Goal: Information Seeking & Learning: Check status

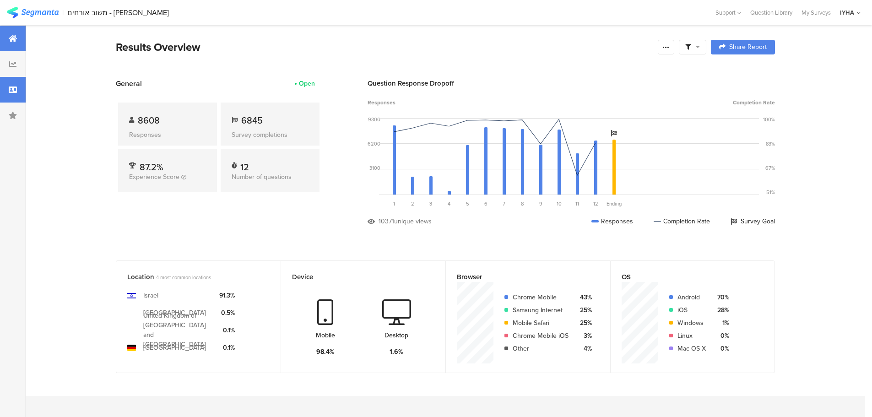
click at [12, 93] on div at bounding box center [13, 90] width 26 height 26
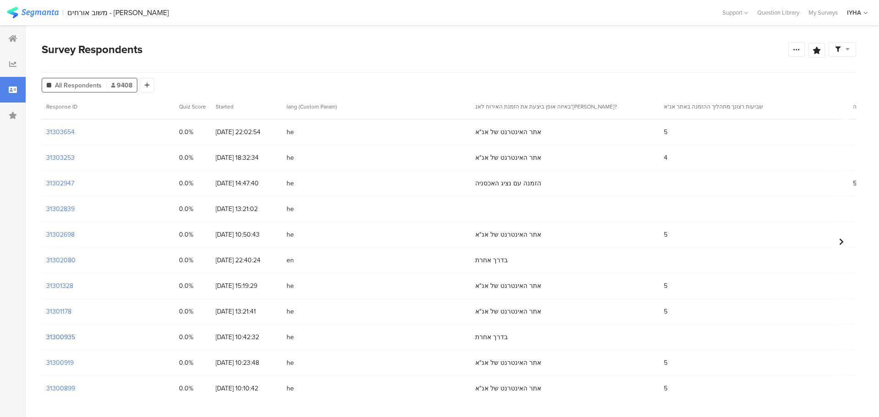
click at [64, 336] on section "31300935" at bounding box center [60, 337] width 29 height 10
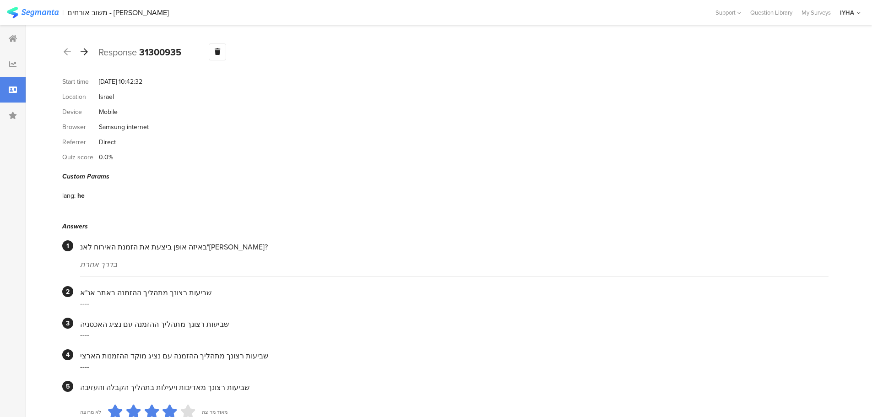
click at [87, 52] on icon at bounding box center [84, 52] width 7 height 8
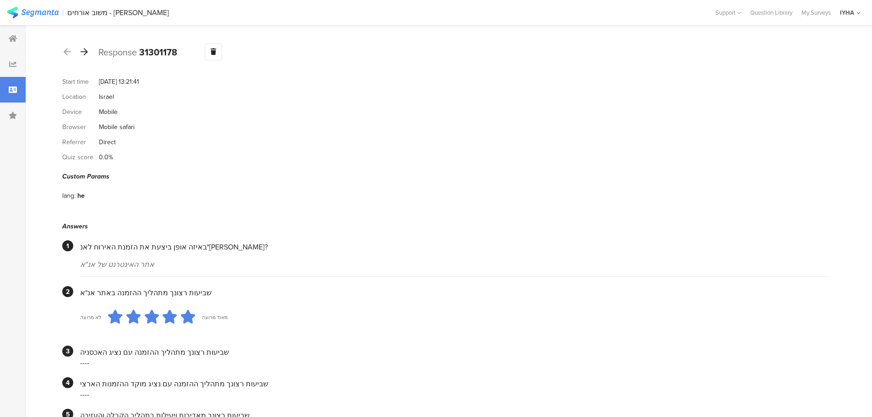
click at [82, 48] on icon at bounding box center [84, 52] width 7 height 8
click at [86, 53] on icon at bounding box center [84, 52] width 7 height 8
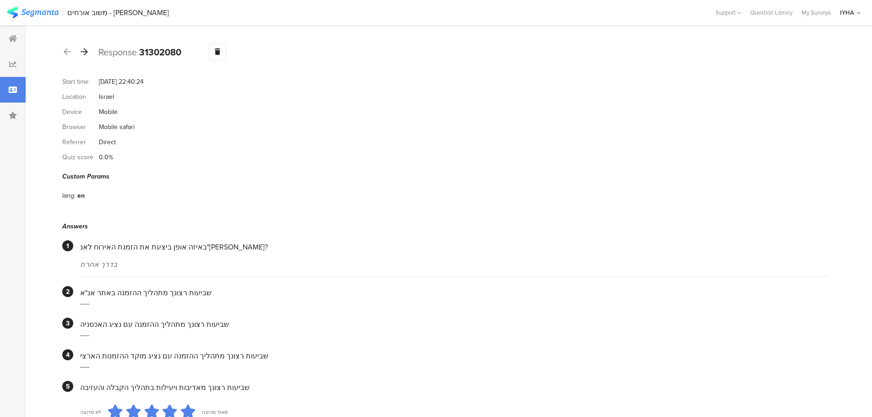
click at [85, 55] on icon at bounding box center [84, 52] width 7 height 8
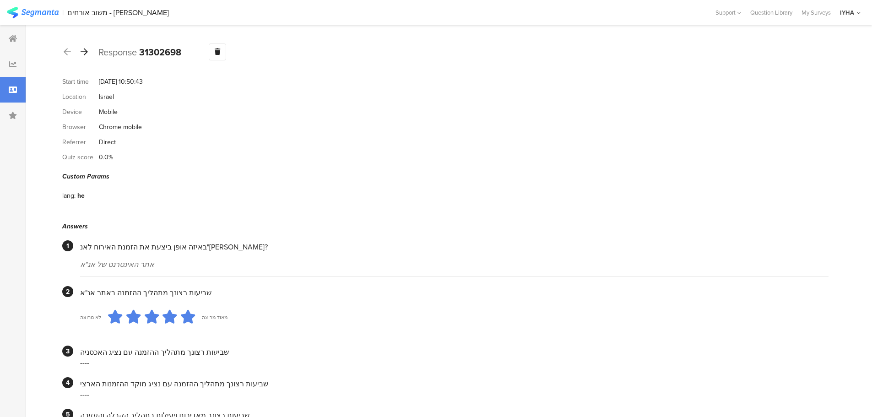
click at [82, 49] on icon at bounding box center [84, 52] width 7 height 8
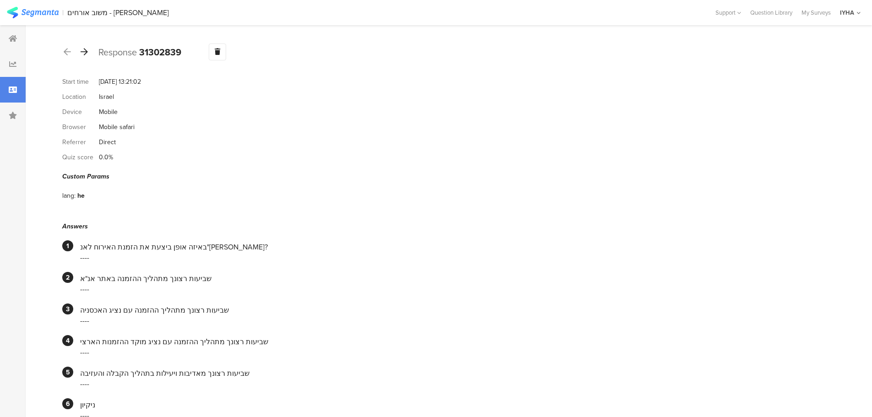
click at [84, 49] on icon at bounding box center [84, 52] width 7 height 8
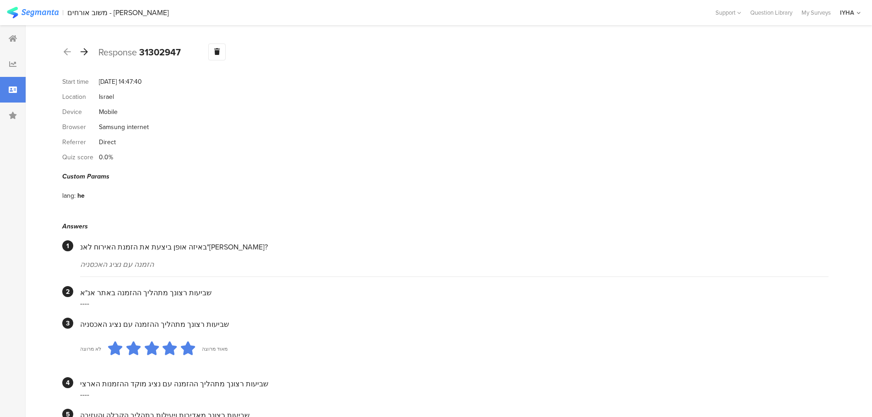
click at [83, 47] on div at bounding box center [84, 52] width 10 height 15
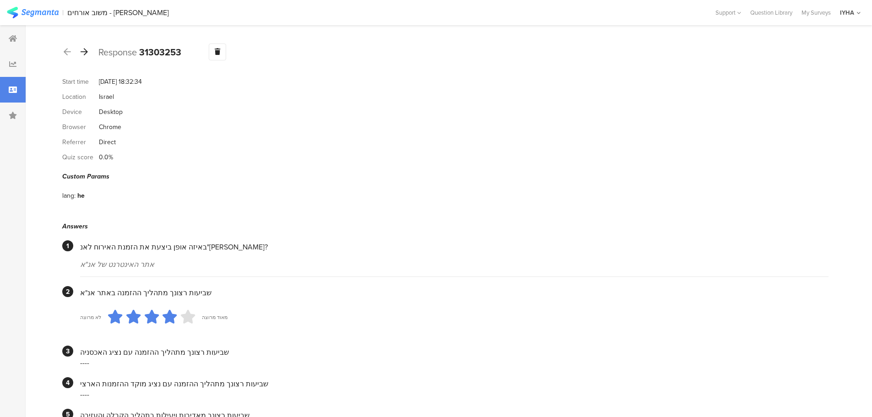
click at [81, 51] on icon at bounding box center [84, 52] width 7 height 8
click at [82, 51] on icon at bounding box center [84, 52] width 7 height 8
